Goal: Transaction & Acquisition: Purchase product/service

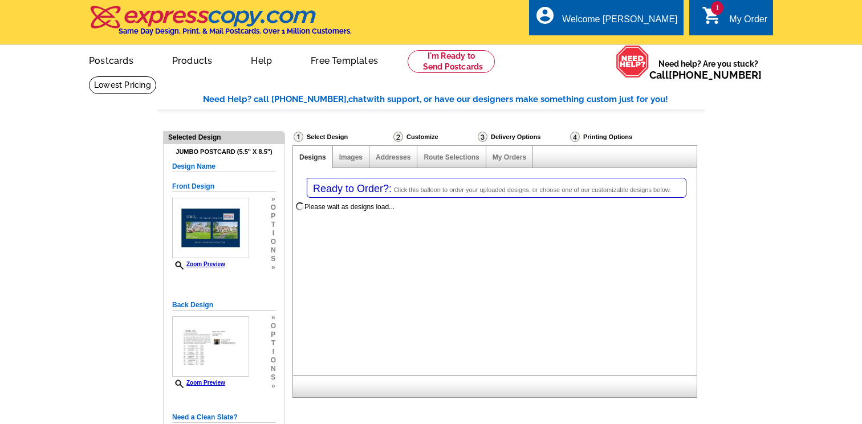
select select "1"
select select "2"
click at [743, 9] on div "1 shopping_cart My Order" at bounding box center [731, 17] width 84 height 36
select select "785"
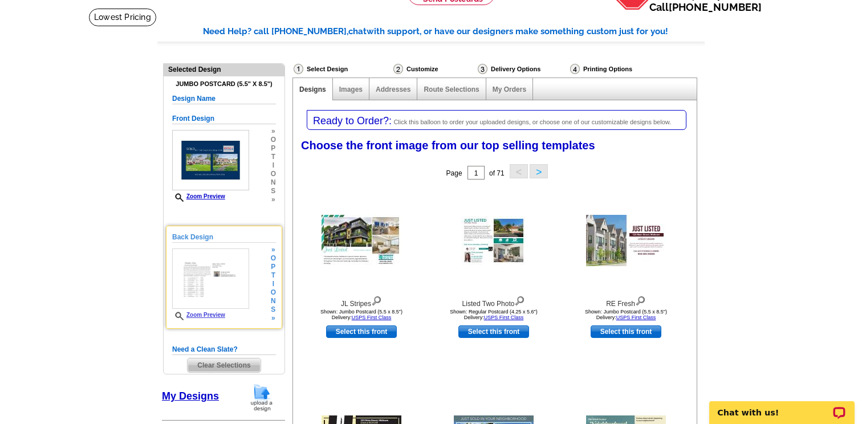
scroll to position [81, 0]
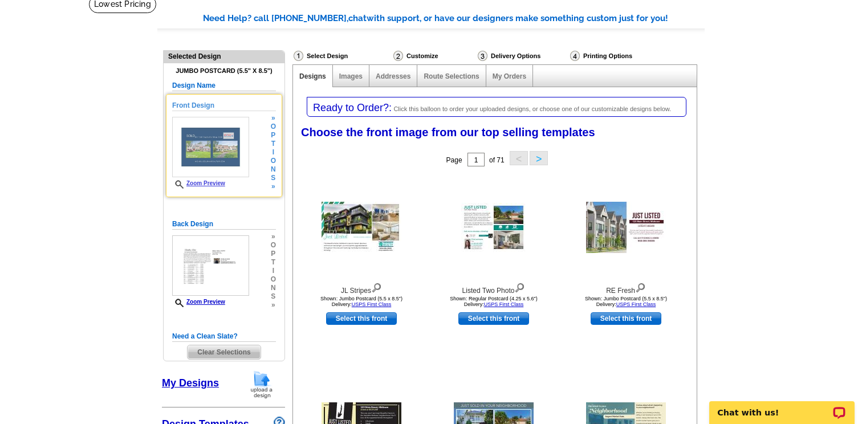
click at [255, 170] on div "Front Design Zoom Preview » o p t i o n s »" at bounding box center [224, 145] width 104 height 91
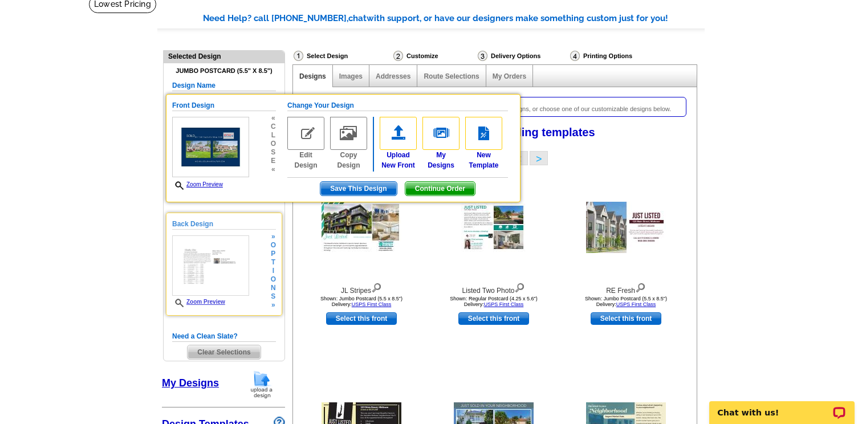
click at [256, 276] on div "Back Design Zoom Preview » o p t i o n s »" at bounding box center [224, 264] width 104 height 91
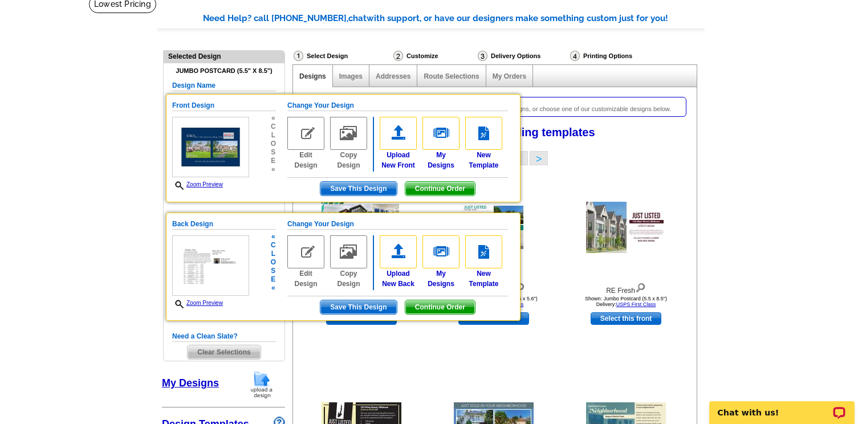
click at [304, 250] on img at bounding box center [305, 251] width 37 height 33
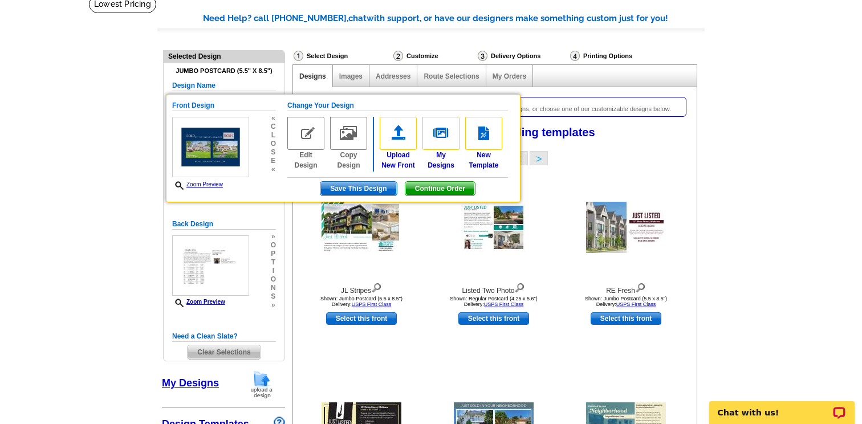
click at [213, 348] on span "Clear Selections" at bounding box center [224, 352] width 72 height 14
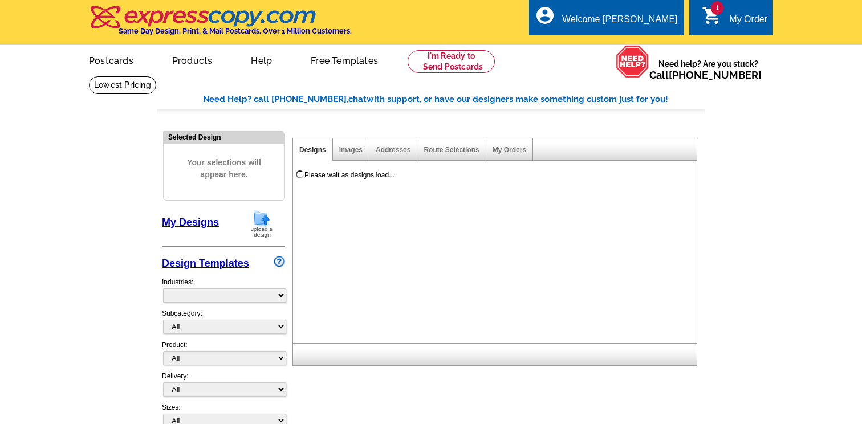
select select "785"
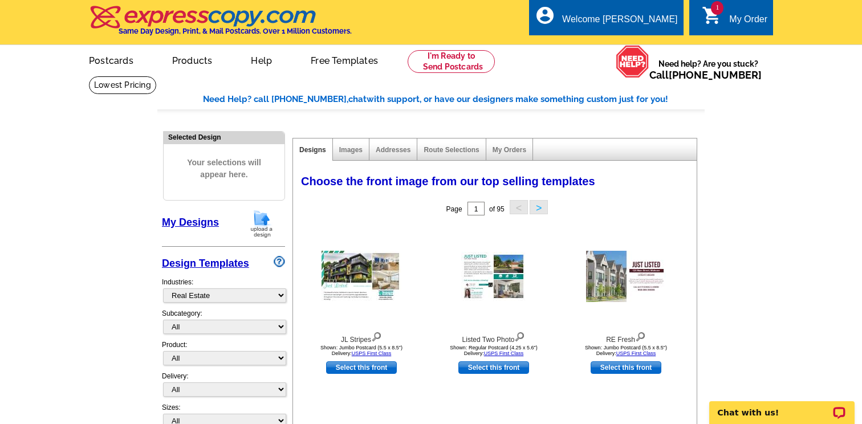
click at [707, 26] on link "1 shopping_cart My Order" at bounding box center [735, 20] width 66 height 14
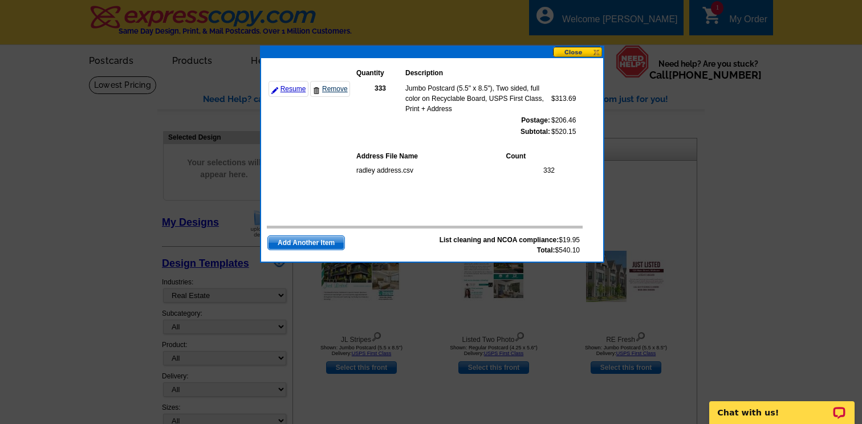
click at [323, 88] on link "Remove" at bounding box center [330, 89] width 40 height 16
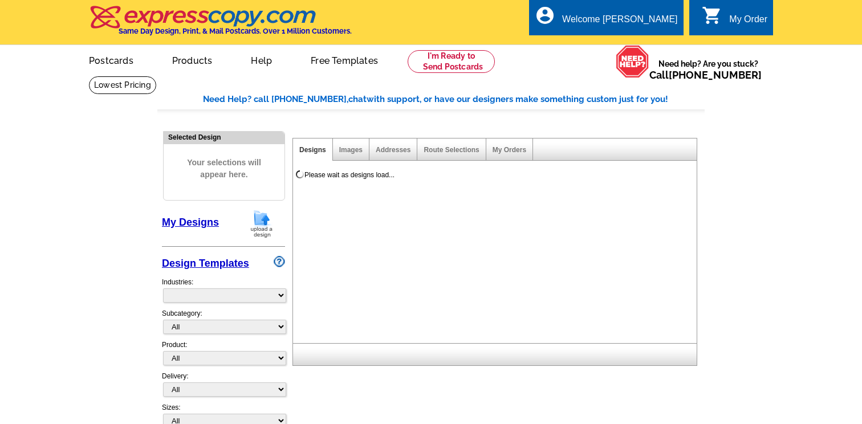
select select "785"
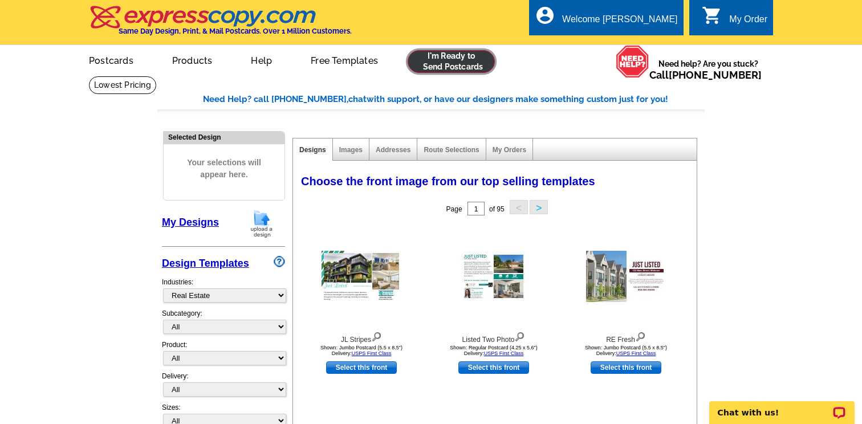
click at [455, 58] on link at bounding box center [450, 61] width 87 height 23
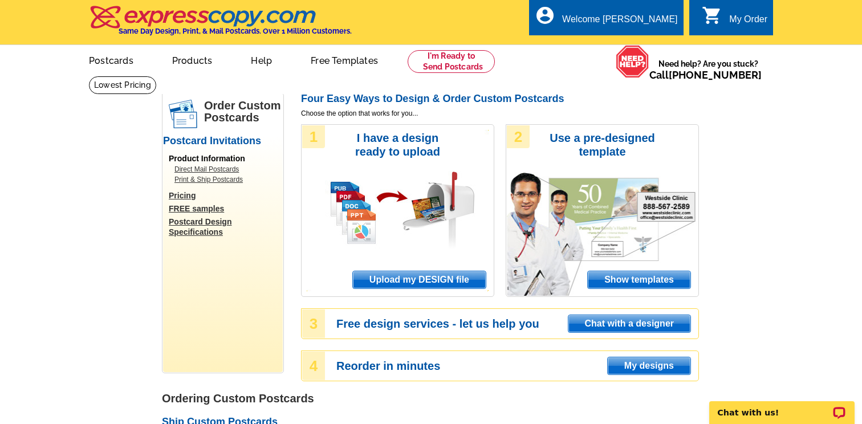
click at [395, 275] on span "Upload my DESIGN file" at bounding box center [419, 279] width 133 height 17
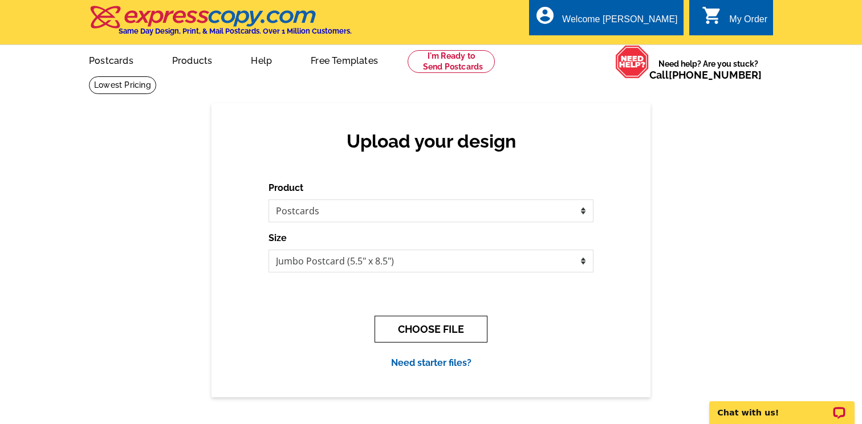
click at [414, 329] on button "CHOOSE FILE" at bounding box center [430, 329] width 113 height 27
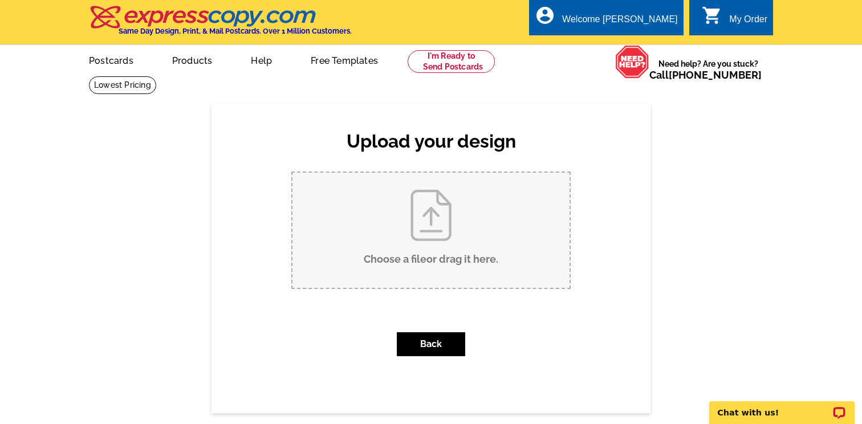
click at [444, 217] on input "Choose a file or drag it here ." at bounding box center [430, 230] width 277 height 115
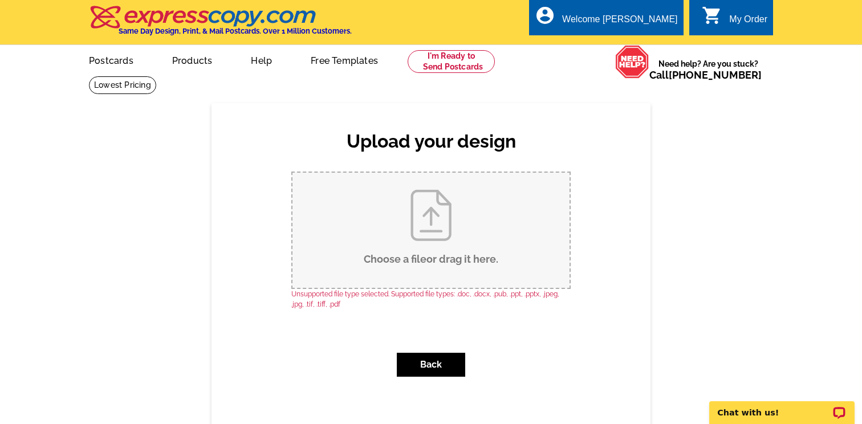
click at [435, 234] on input "Choose a file or drag it here ." at bounding box center [430, 230] width 277 height 115
type input "C:\fakepath\front .pdf"
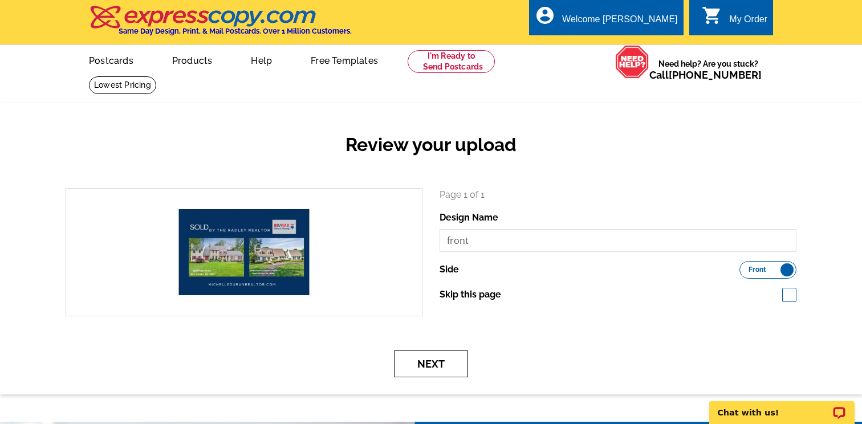
click at [434, 362] on button "Next" at bounding box center [431, 364] width 74 height 27
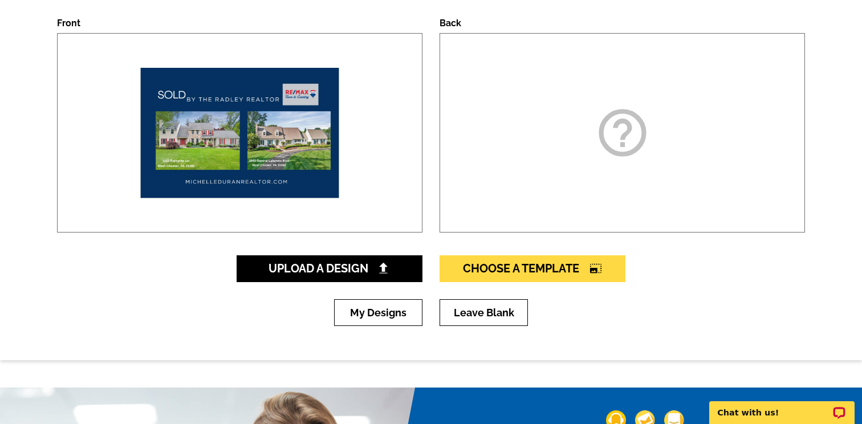
scroll to position [176, 0]
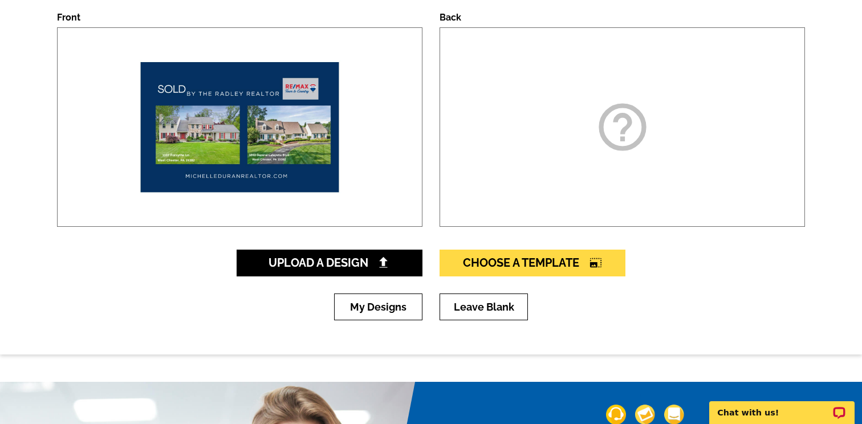
click at [589, 141] on div "help_outline" at bounding box center [621, 126] width 365 height 199
click at [395, 307] on link "My Designs" at bounding box center [378, 307] width 88 height 27
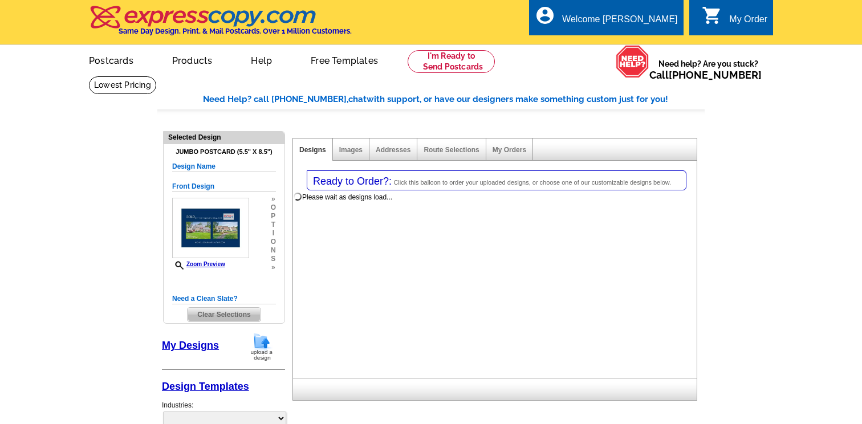
select select "1"
select select "2"
select select "back"
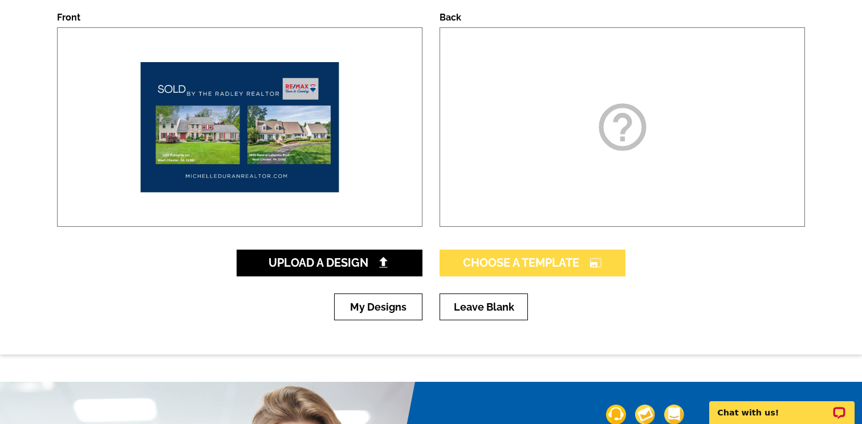
click at [521, 262] on span "Choose A Template photo_size_select_large" at bounding box center [532, 263] width 139 height 14
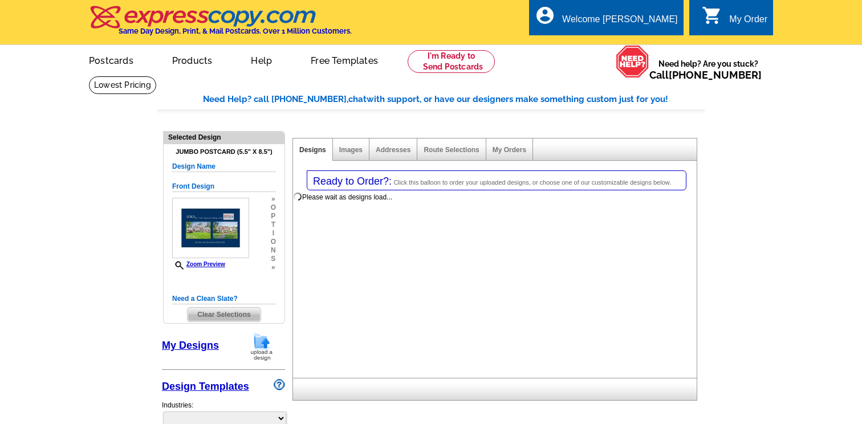
select select "1"
select select "2"
select select "back"
select select "785"
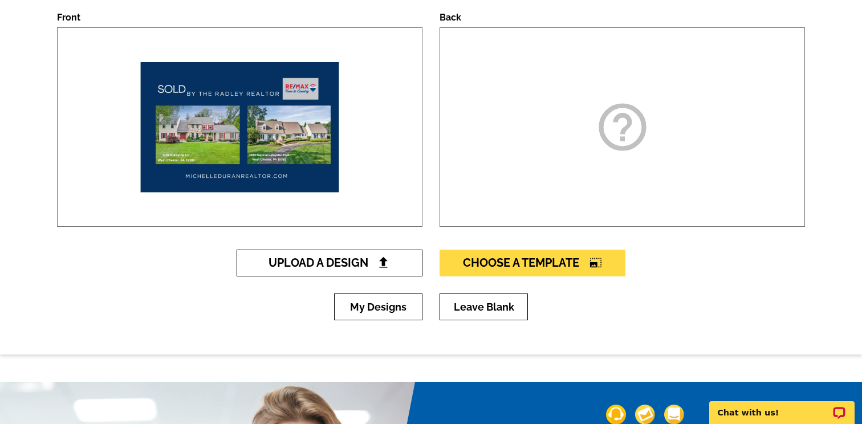
click at [349, 257] on span "Upload A Design" at bounding box center [329, 263] width 123 height 14
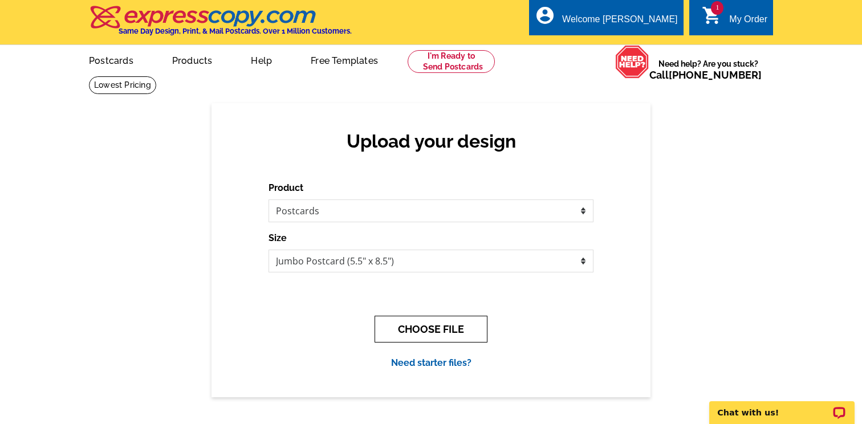
click at [427, 331] on button "CHOOSE FILE" at bounding box center [430, 329] width 113 height 27
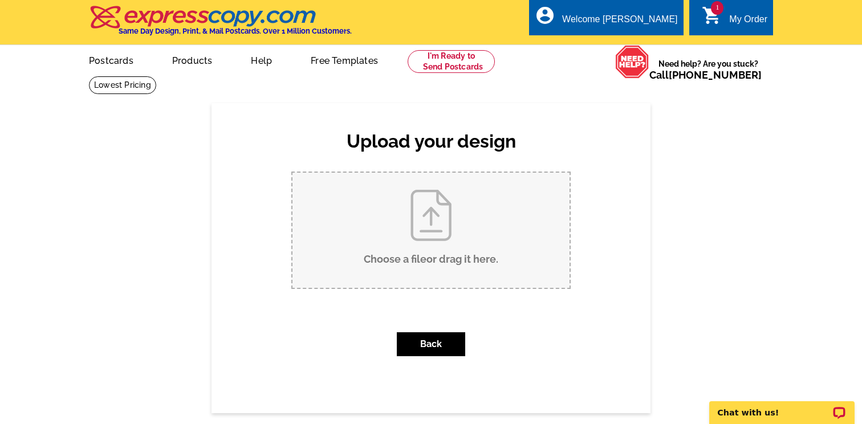
click at [421, 226] on input "Choose a file or drag it here ." at bounding box center [430, 230] width 277 height 115
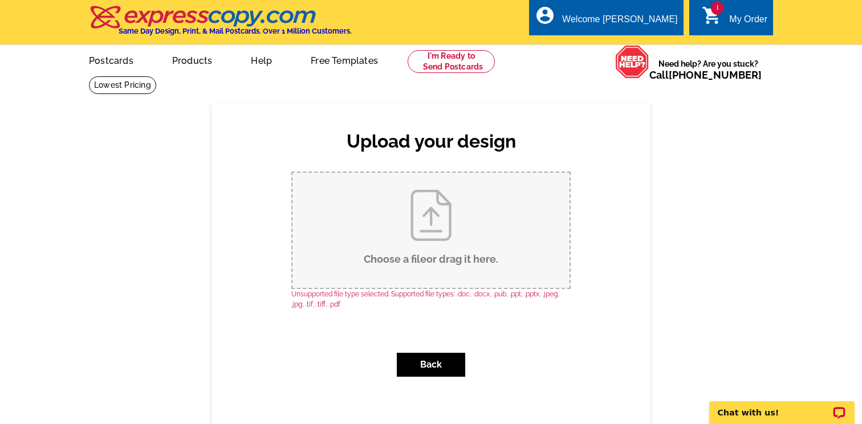
click at [429, 224] on input "Choose a file or drag it here ." at bounding box center [430, 230] width 277 height 115
type input "C:\fakepath\back.pdf"
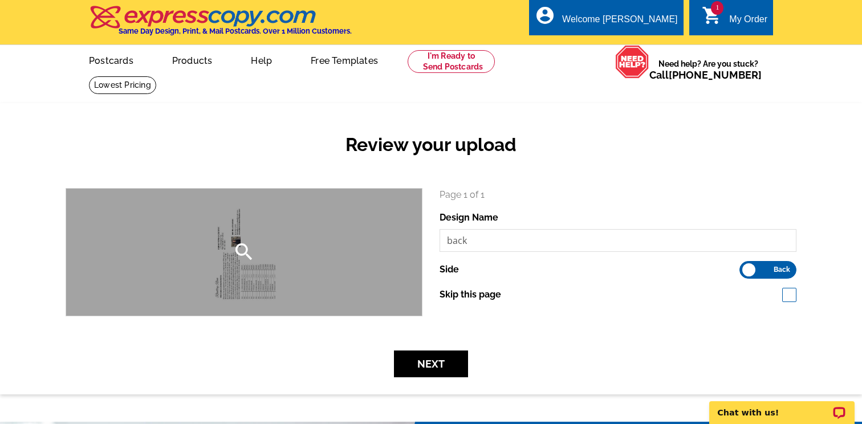
click at [312, 281] on div "search" at bounding box center [244, 252] width 356 height 127
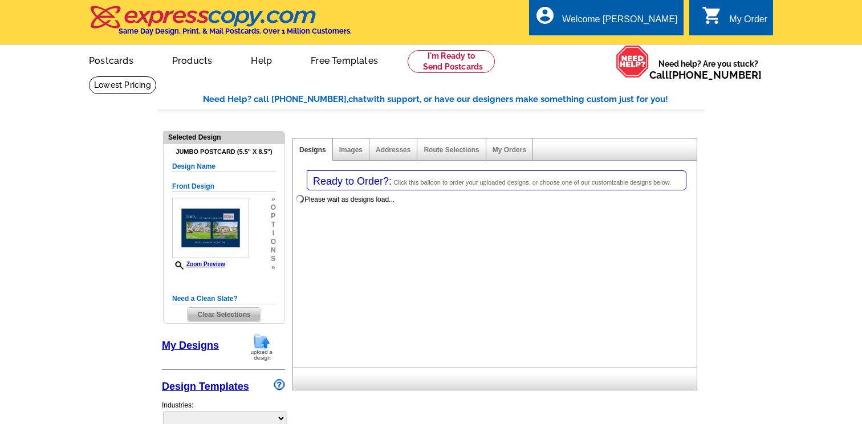
select select "1"
select select "2"
select select "back"
select select "785"
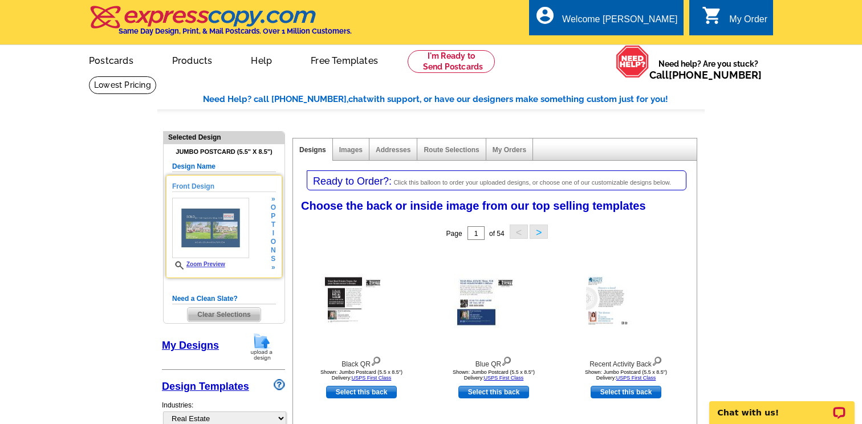
click at [215, 239] on img at bounding box center [210, 228] width 77 height 60
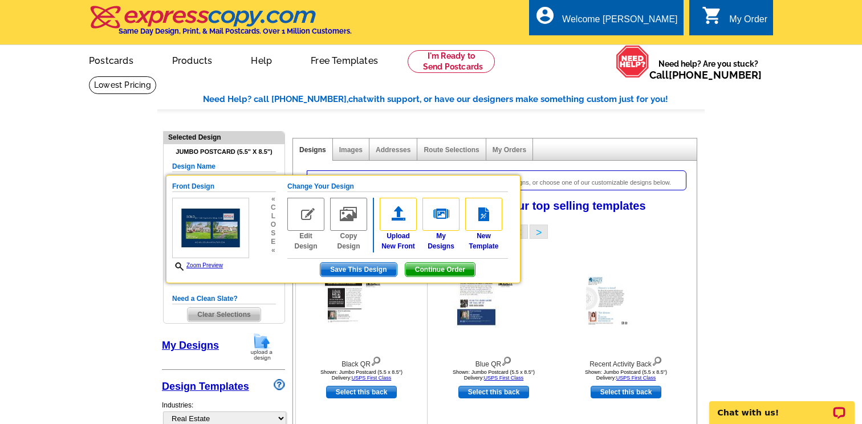
click at [314, 328] on div at bounding box center [361, 301] width 125 height 103
click at [219, 317] on span "Clear Selections" at bounding box center [224, 315] width 72 height 14
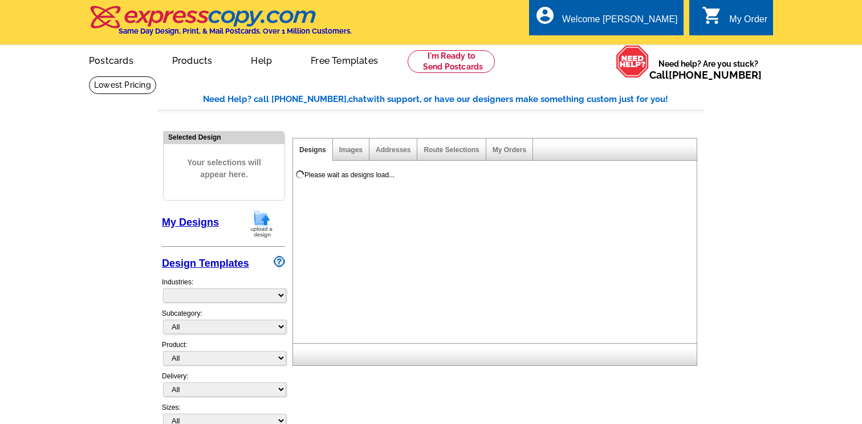
select select "785"
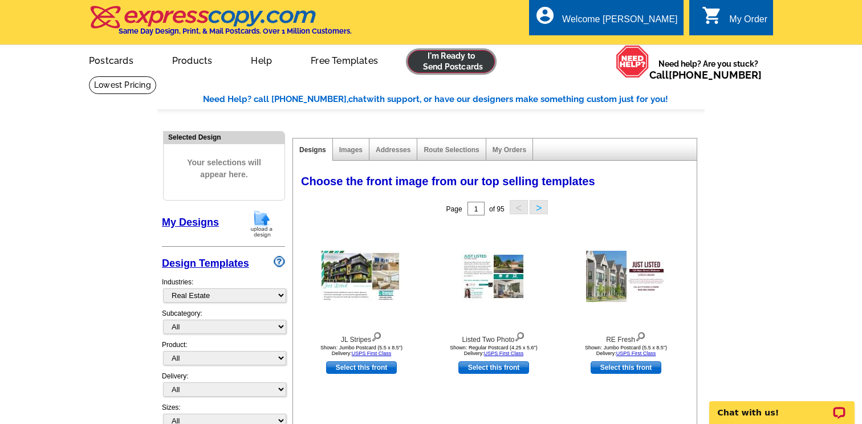
click at [467, 63] on link at bounding box center [450, 61] width 87 height 23
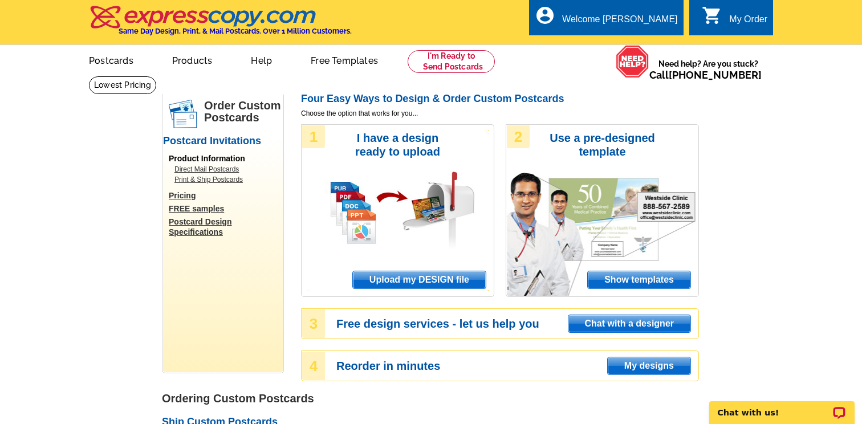
click at [429, 281] on span "Upload my DESIGN file" at bounding box center [419, 279] width 133 height 17
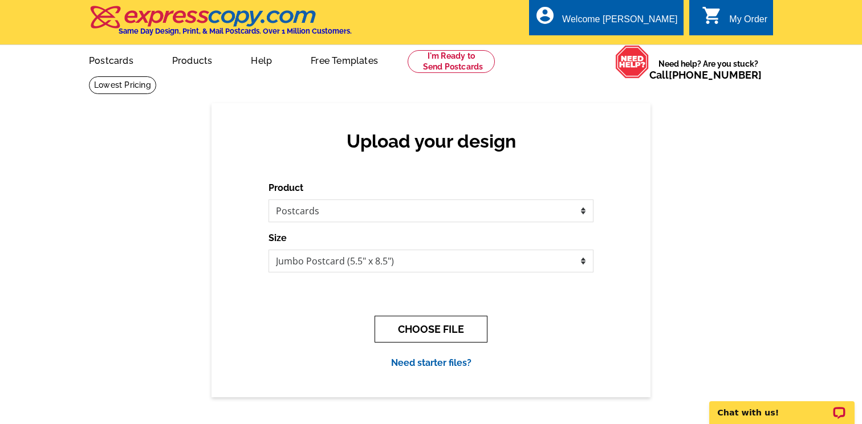
click at [392, 330] on button "CHOOSE FILE" at bounding box center [430, 329] width 113 height 27
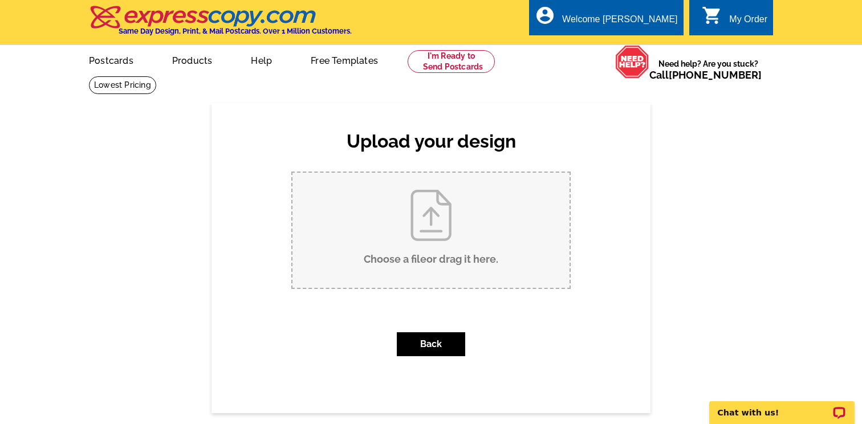
click at [396, 239] on input "Choose a file or drag it here ." at bounding box center [430, 230] width 277 height 115
type input "C:\fakepath\front .pdf"
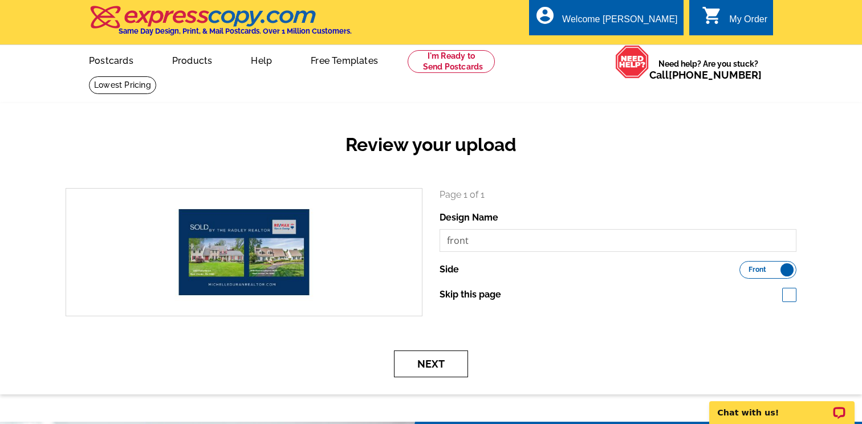
click at [446, 360] on button "Next" at bounding box center [431, 364] width 74 height 27
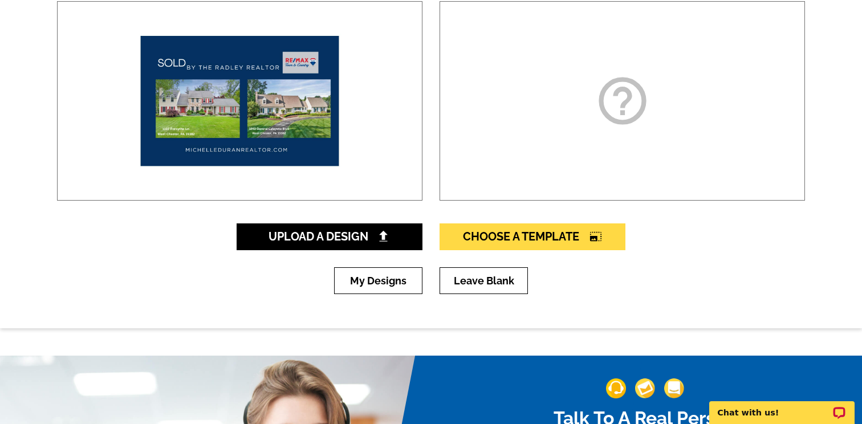
scroll to position [242, 0]
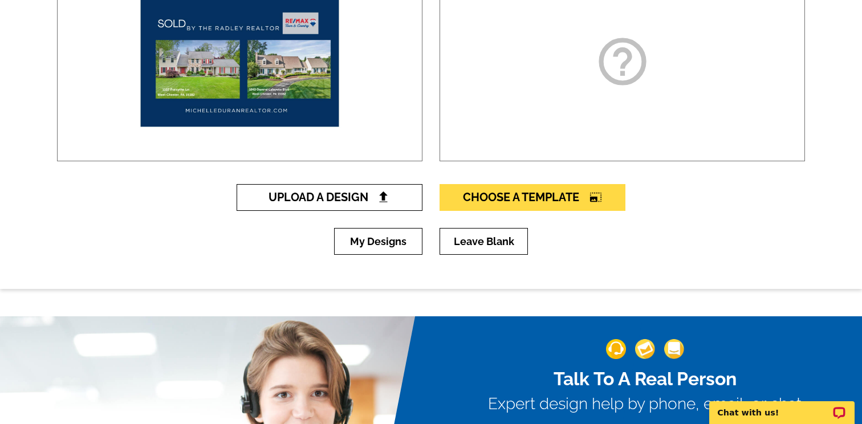
click at [329, 197] on span "Upload A Design" at bounding box center [329, 197] width 123 height 14
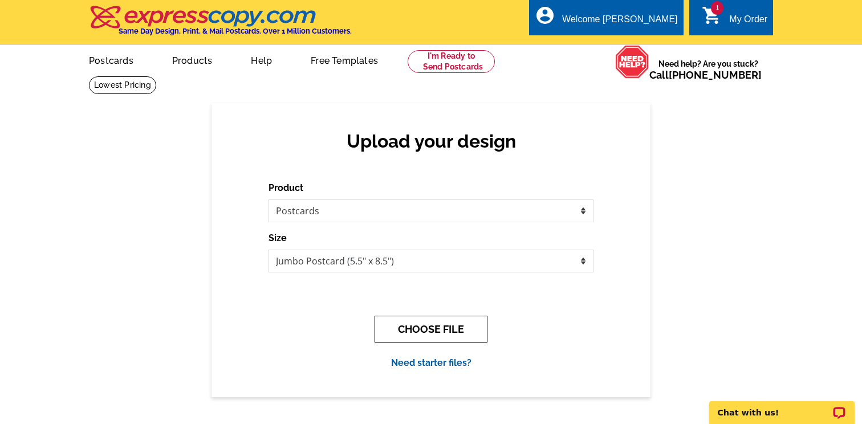
click at [453, 338] on button "CHOOSE FILE" at bounding box center [430, 329] width 113 height 27
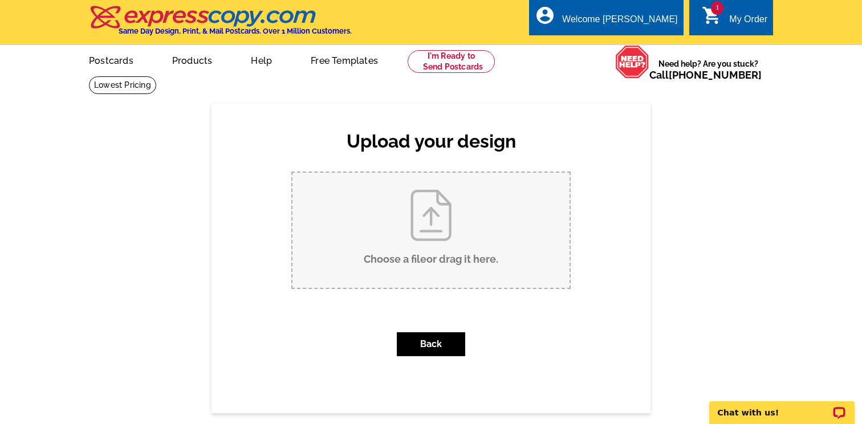
click at [430, 210] on input "Choose a file or drag it here ." at bounding box center [430, 230] width 277 height 115
type input "C:\fakepath\back 1.pdf"
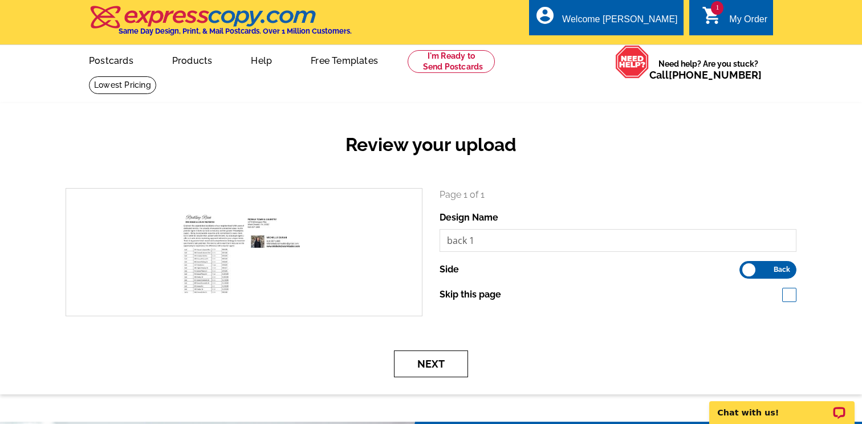
click at [422, 355] on button "Next" at bounding box center [431, 364] width 74 height 27
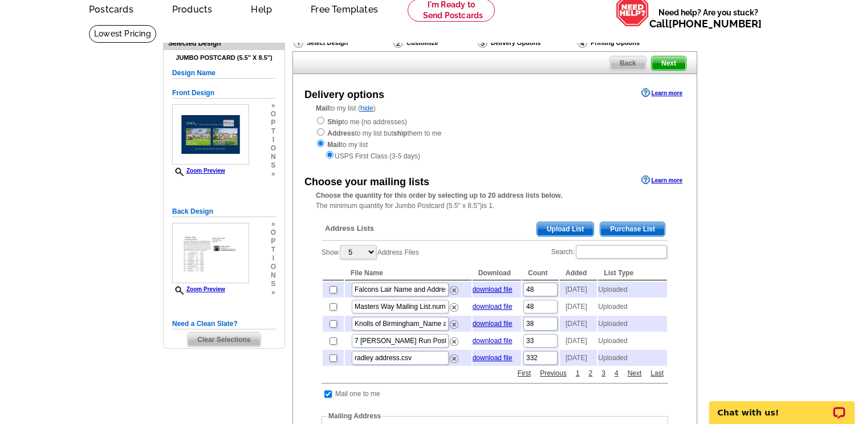
scroll to position [52, 0]
click at [333, 361] on input "checkbox" at bounding box center [332, 357] width 7 height 7
checkbox input "true"
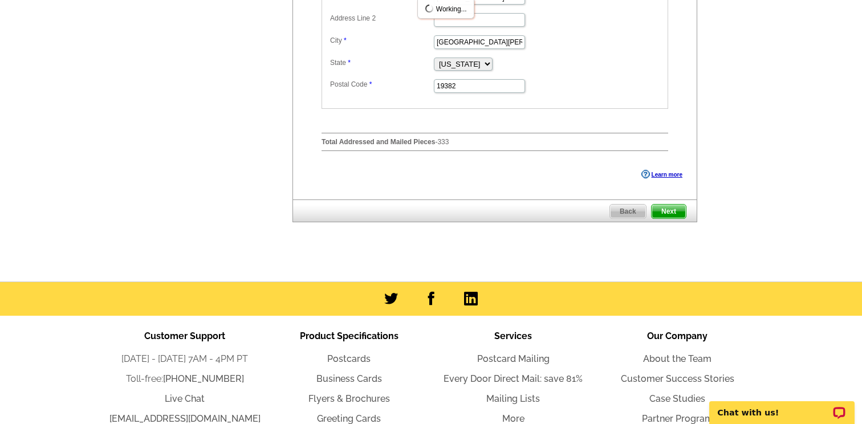
scroll to position [545, 0]
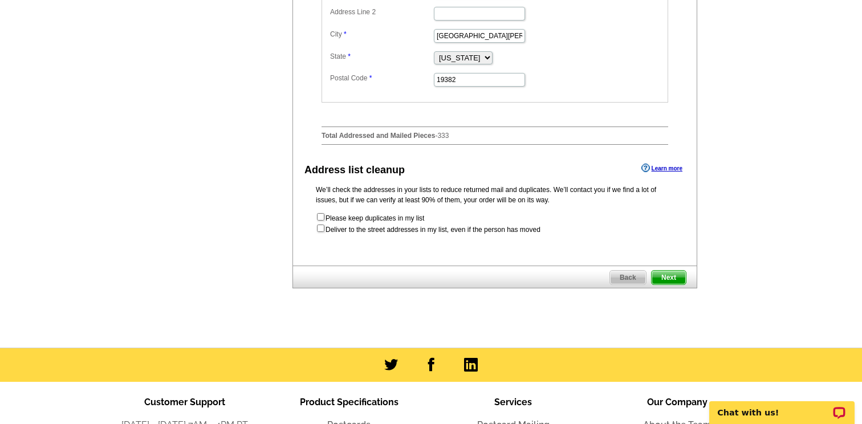
click at [668, 284] on span "Next" at bounding box center [668, 278] width 34 height 14
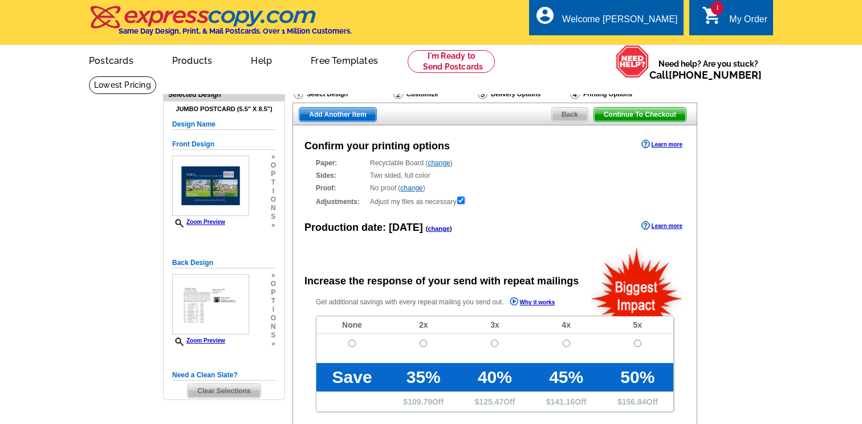
radio input "false"
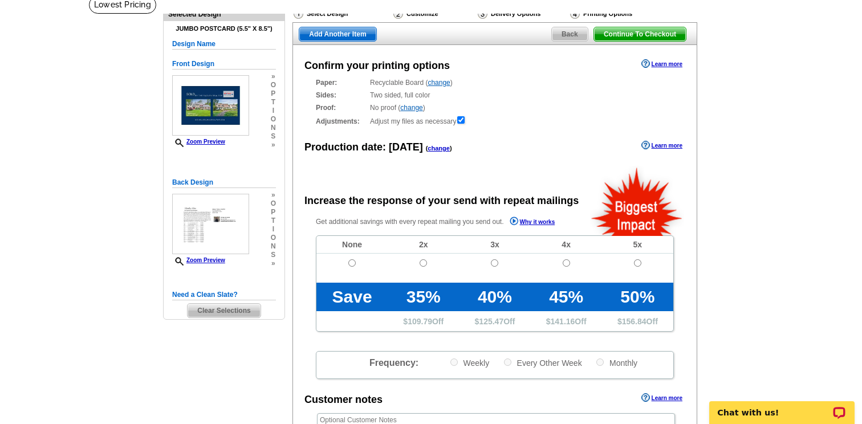
scroll to position [84, 0]
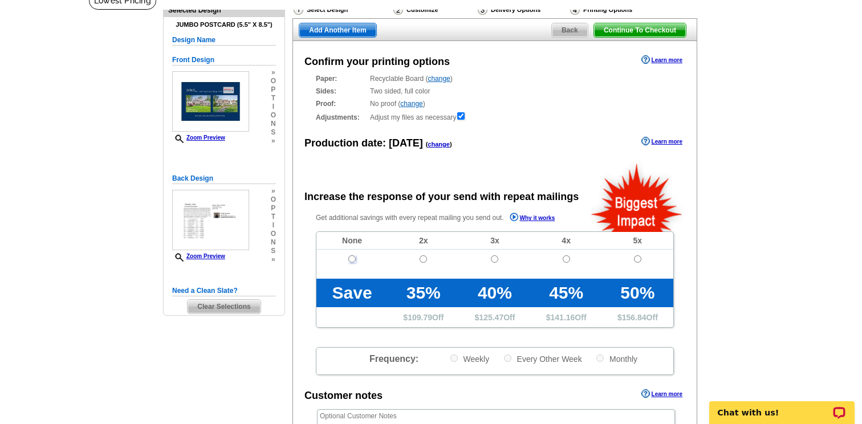
click at [348, 261] on input "radio" at bounding box center [351, 258] width 7 height 7
radio input "true"
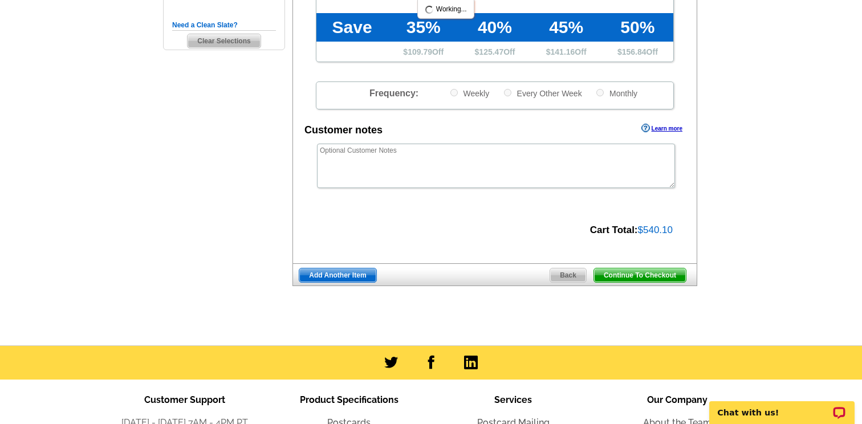
scroll to position [378, 0]
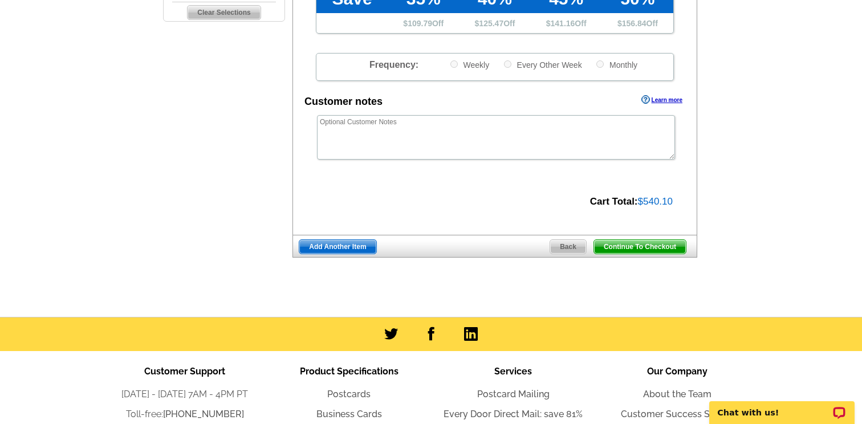
click at [649, 245] on span "Continue To Checkout" at bounding box center [640, 247] width 92 height 14
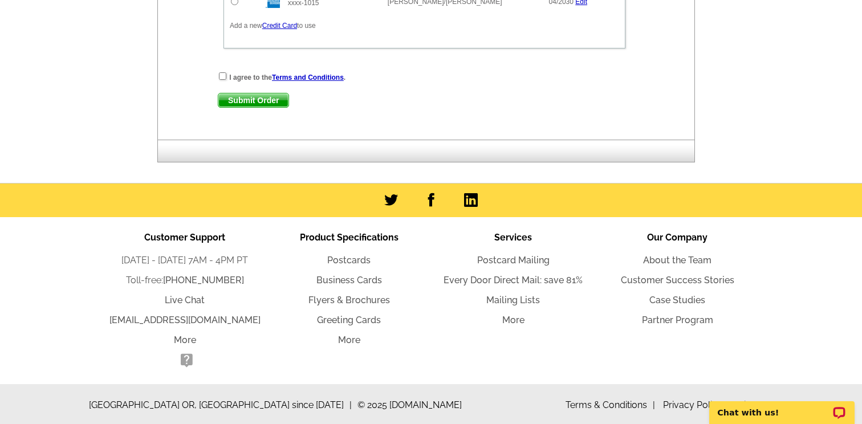
scroll to position [651, 0]
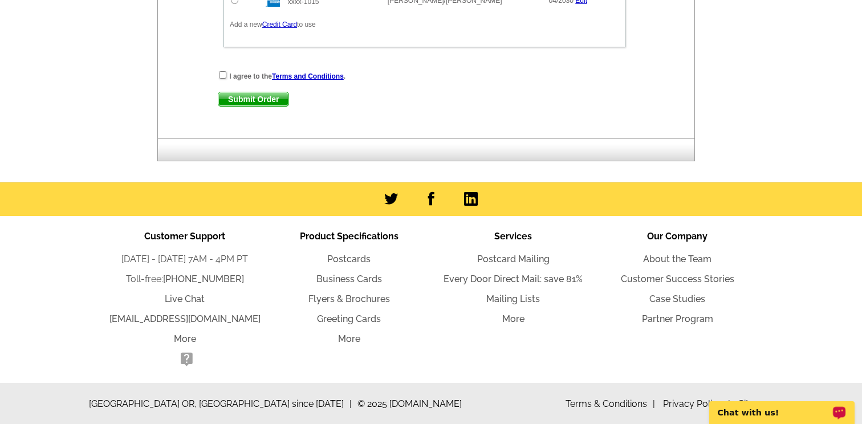
click at [758, 411] on p "Chat with us!" at bounding box center [774, 412] width 113 height 9
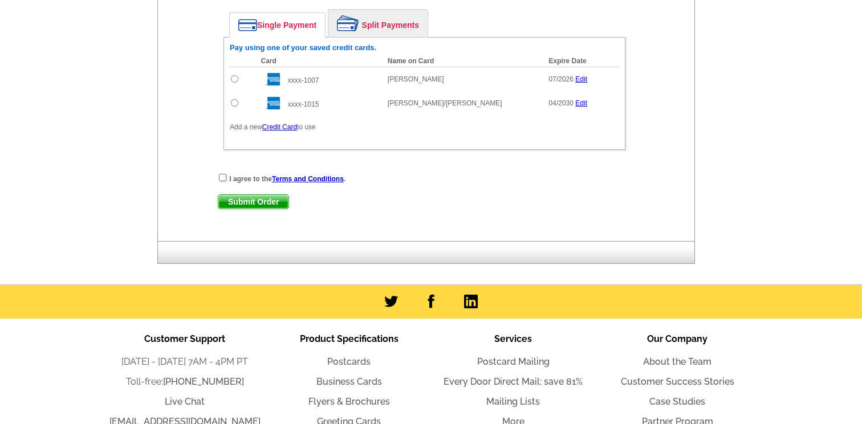
scroll to position [549, 0]
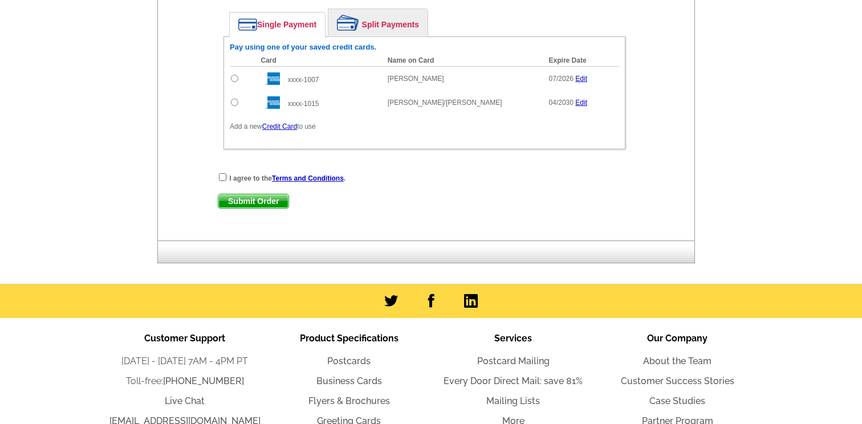
click at [582, 79] on link "Edit" at bounding box center [581, 79] width 12 height 8
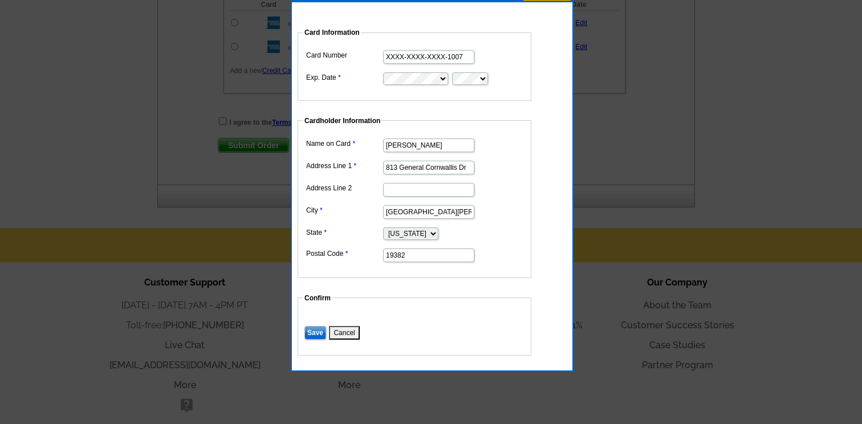
scroll to position [606, 0]
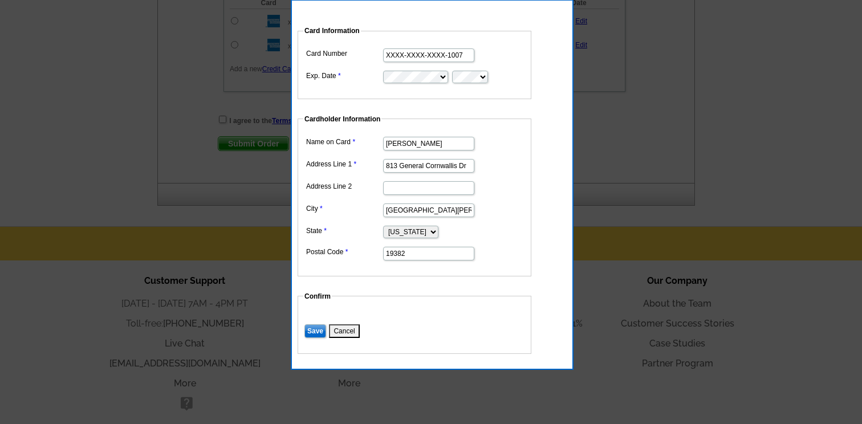
click at [433, 58] on input "XXXX-XXXX-XXXX-1007" at bounding box center [428, 55] width 91 height 14
drag, startPoint x: 458, startPoint y: 56, endPoint x: 488, endPoint y: 47, distance: 31.4
click at [488, 47] on dd "XXXX-XXXX-XXXX-1007" at bounding box center [414, 55] width 222 height 18
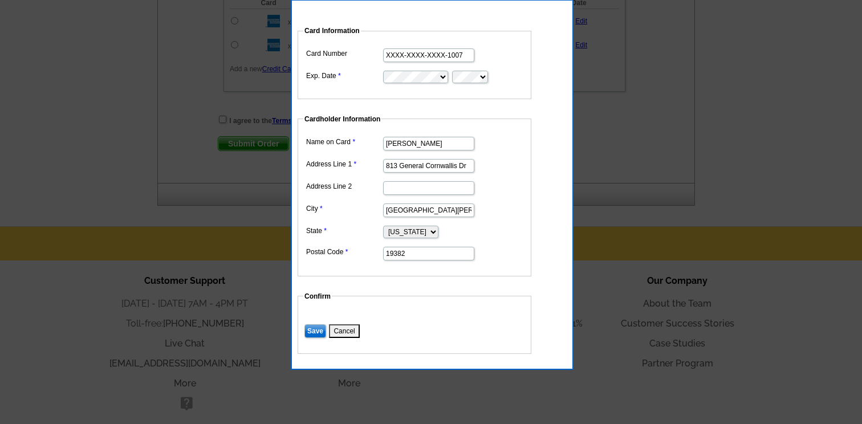
click at [341, 331] on button "Cancel" at bounding box center [344, 331] width 30 height 14
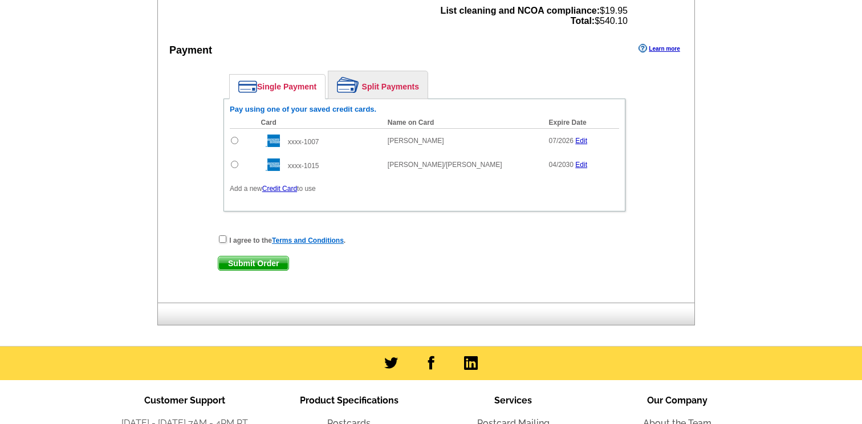
scroll to position [486, 0]
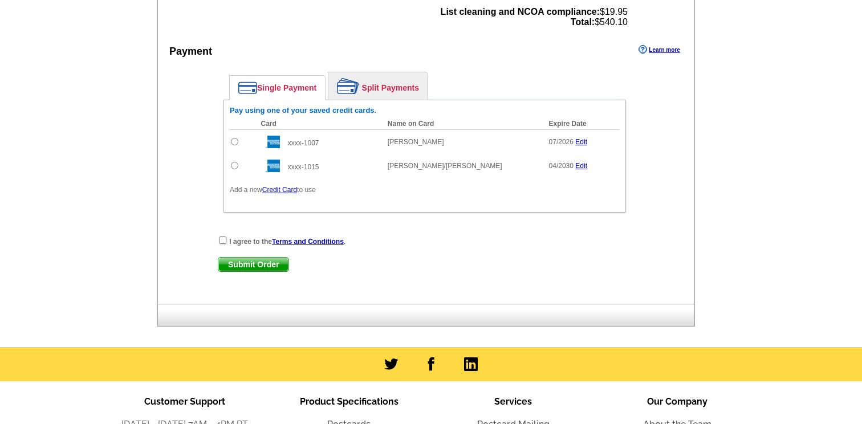
click at [279, 187] on link "Credit Card" at bounding box center [279, 190] width 35 height 8
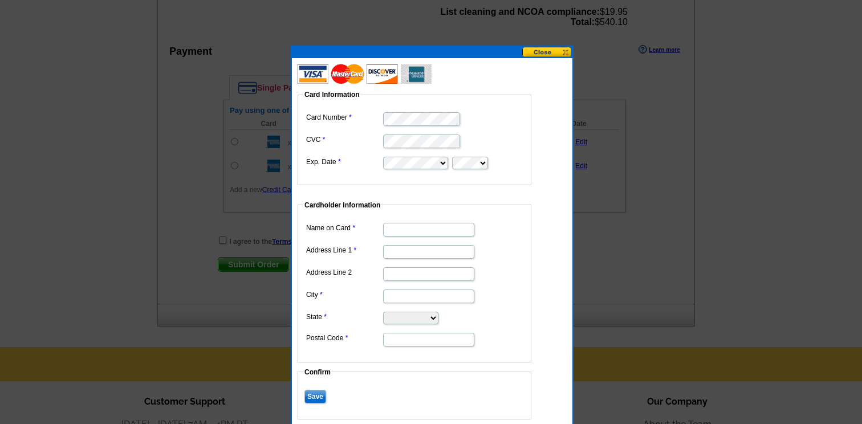
type input "[PERSON_NAME]"
click at [400, 251] on input "Address Line 1" at bounding box center [428, 252] width 91 height 14
type input "[STREET_ADDRESS]"
type input "West Chester"
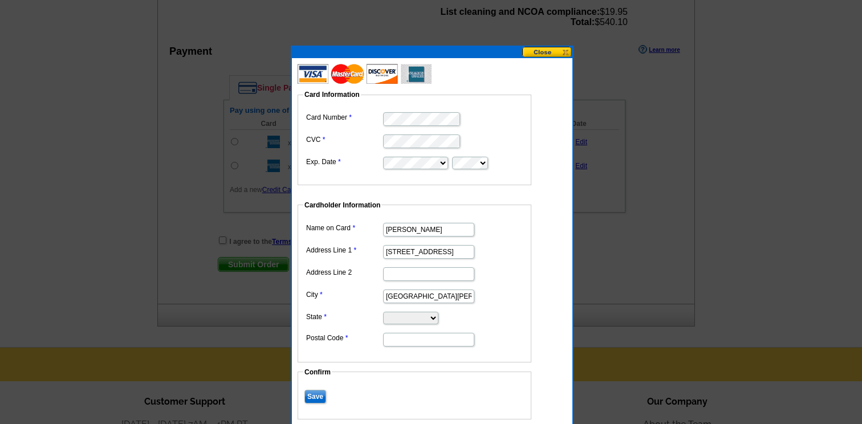
select select "PA"
type input "19382"
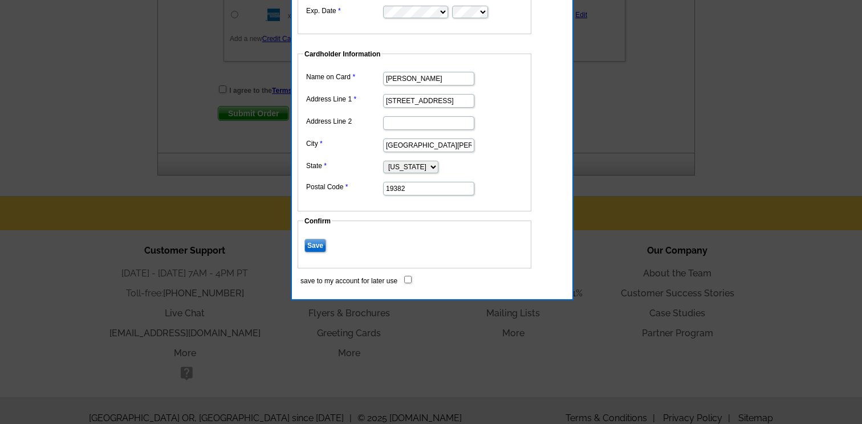
scroll to position [645, 0]
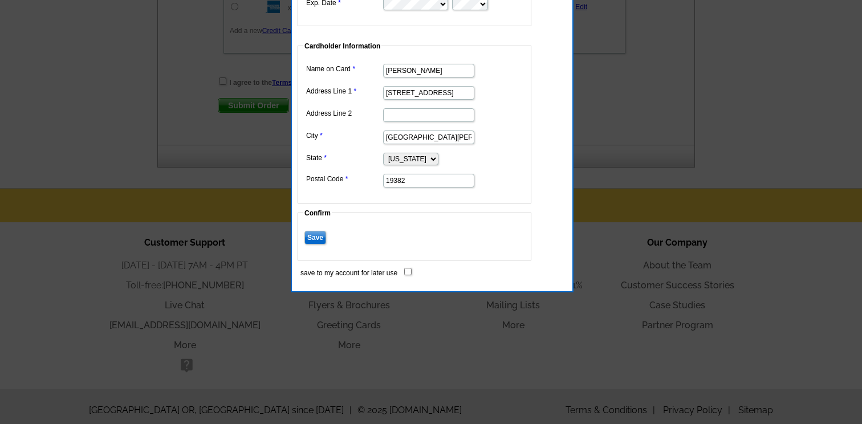
click at [312, 229] on dd "Save" at bounding box center [414, 237] width 222 height 18
click at [319, 239] on input "Save" at bounding box center [315, 238] width 22 height 14
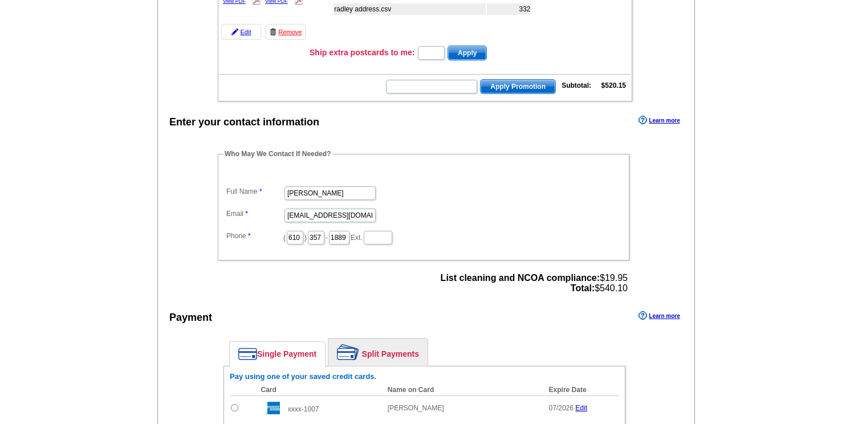
scroll to position [95, 0]
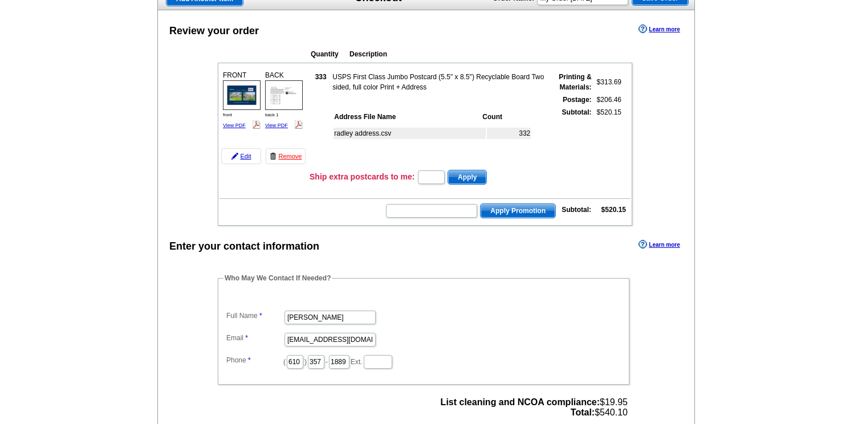
click at [432, 203] on form "Apply Promotion" at bounding box center [470, 211] width 171 height 16
click at [432, 215] on input "text" at bounding box center [431, 211] width 91 height 14
type input "CHAT20"
click at [515, 211] on span "Apply Promotion" at bounding box center [517, 211] width 75 height 14
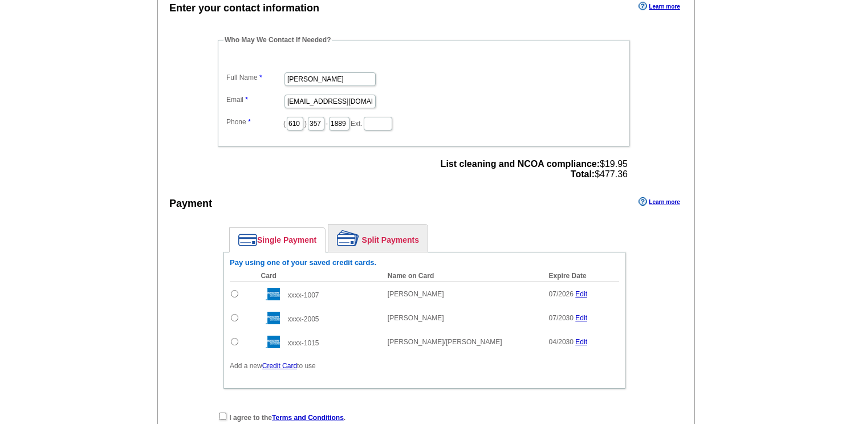
scroll to position [391, 0]
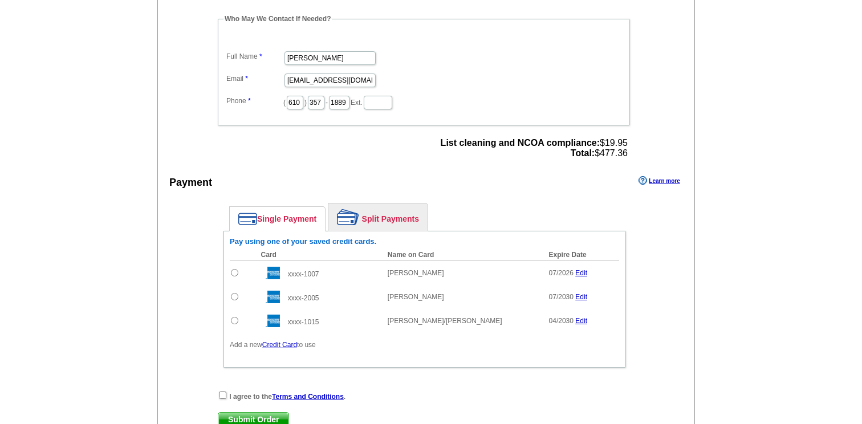
click at [233, 295] on input "radio" at bounding box center [234, 296] width 7 height 7
radio input "true"
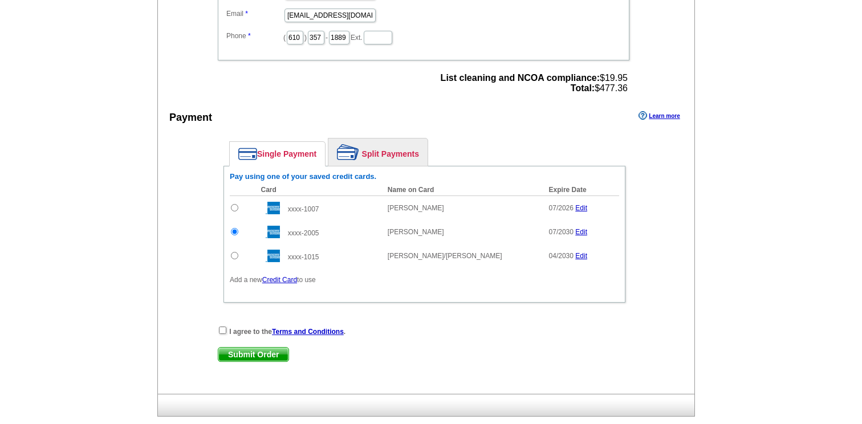
scroll to position [455, 0]
click at [225, 330] on input "checkbox" at bounding box center [222, 331] width 7 height 7
checkbox input "true"
click at [235, 351] on span "Submit Order" at bounding box center [253, 356] width 70 height 14
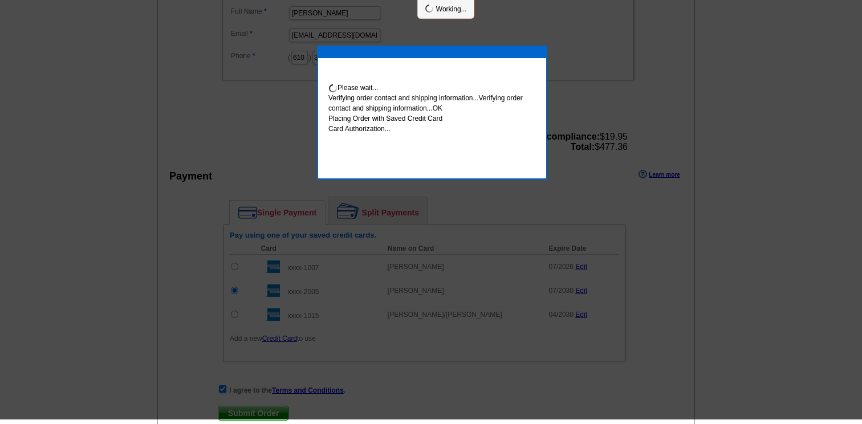
scroll to position [450, 0]
